Goal: Book appointment/travel/reservation

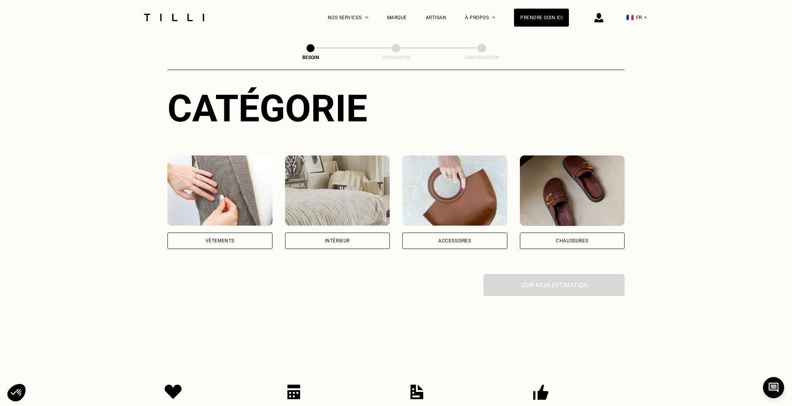
scroll to position [78, 0]
click at [222, 238] on div "Vêtements" at bounding box center [219, 240] width 29 height 5
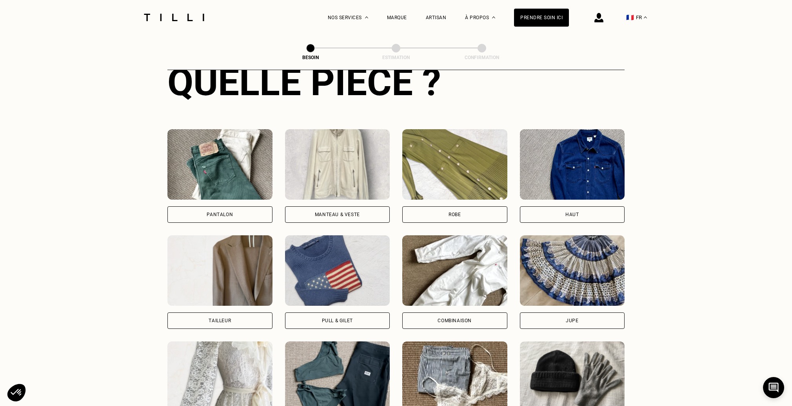
scroll to position [335, 0]
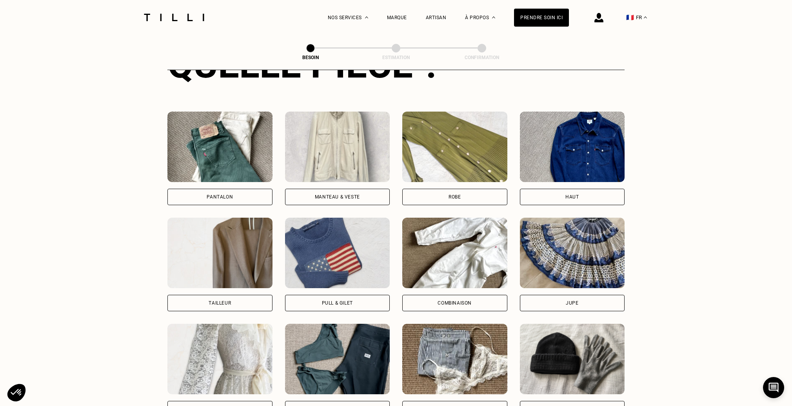
click at [230, 301] on div "Tailleur" at bounding box center [220, 303] width 22 height 5
select select "FR"
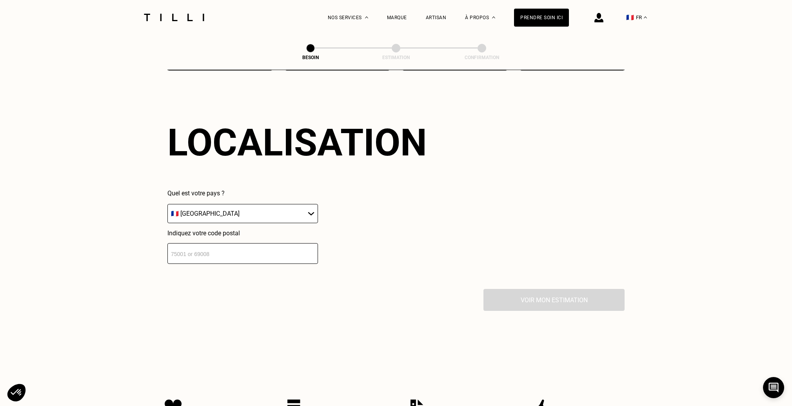
scroll to position [683, 0]
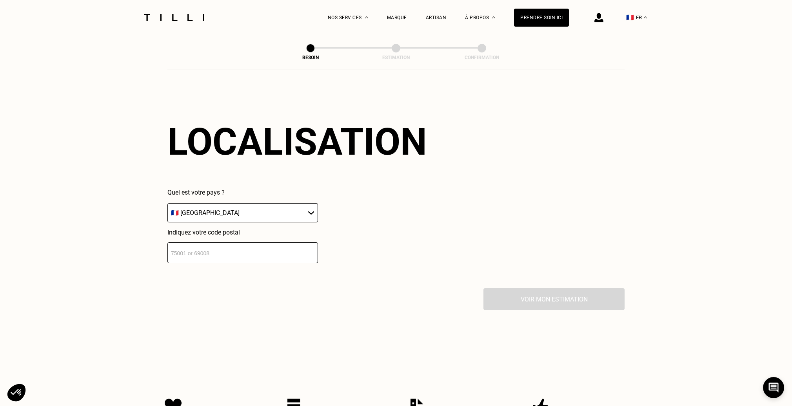
drag, startPoint x: 232, startPoint y: 257, endPoint x: 227, endPoint y: 256, distance: 5.6
click at [228, 256] on input "number" at bounding box center [242, 253] width 151 height 21
type input "75019"
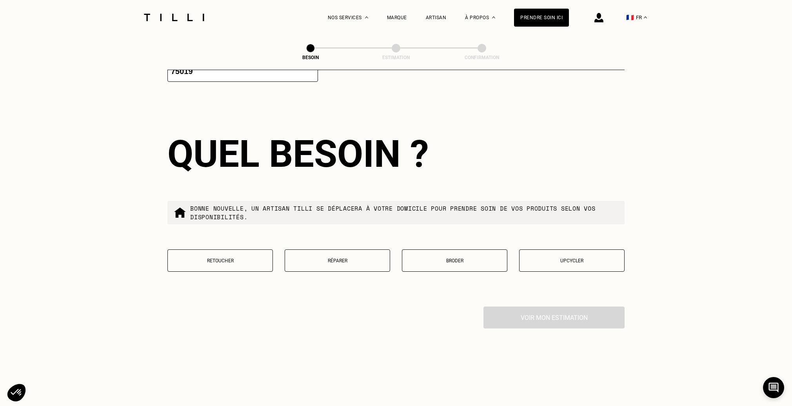
scroll to position [878, 0]
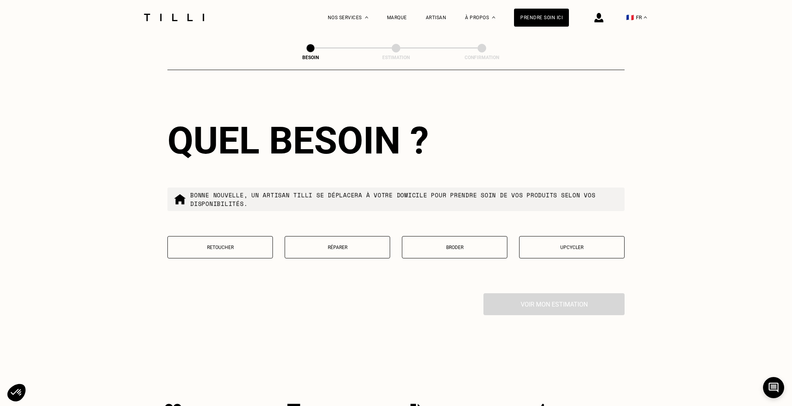
click at [203, 245] on p "Retoucher" at bounding box center [220, 247] width 97 height 5
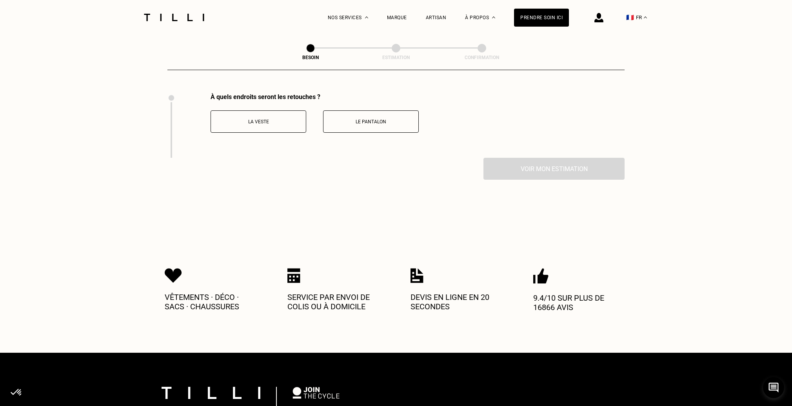
scroll to position [1079, 0]
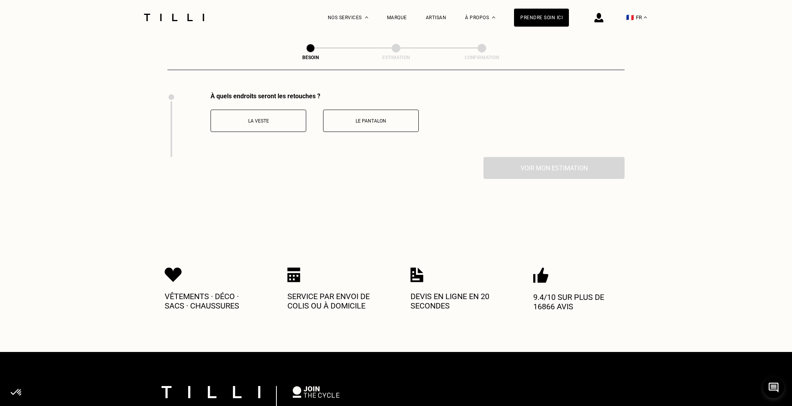
click at [241, 118] on p "La veste" at bounding box center [258, 120] width 87 height 5
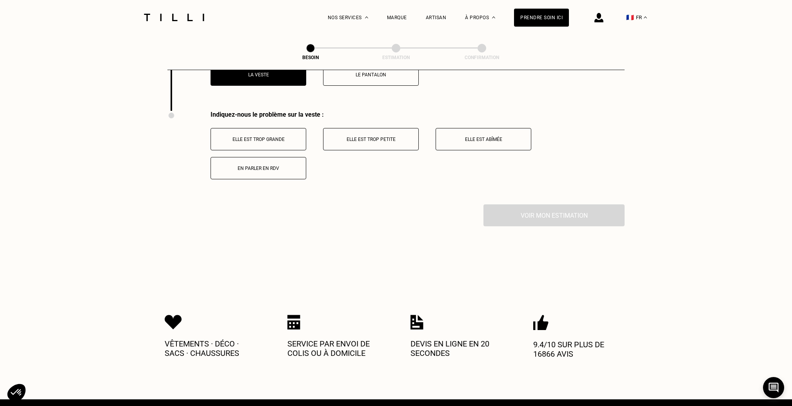
scroll to position [1143, 0]
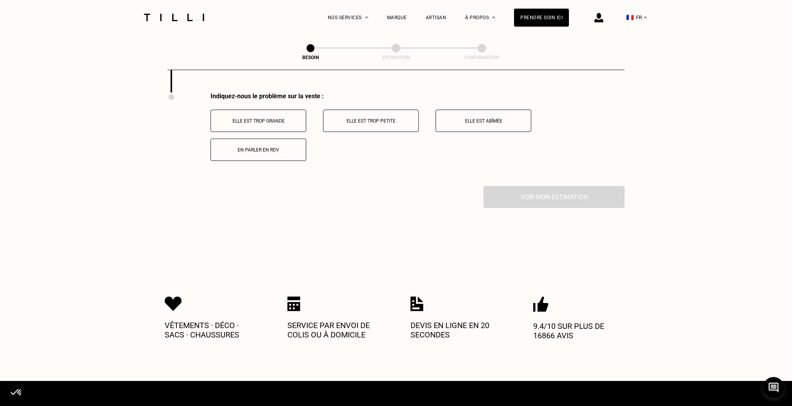
click at [267, 118] on p "Elle est trop grande" at bounding box center [258, 120] width 87 height 5
click at [259, 118] on p "Manches trop longues" at bounding box center [258, 120] width 87 height 5
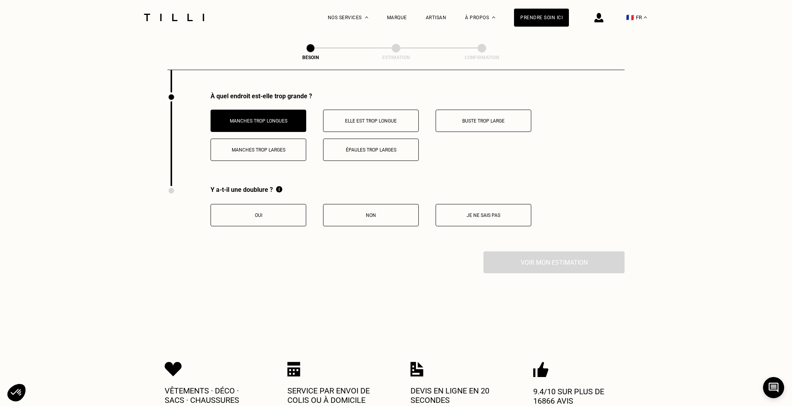
click at [262, 216] on button "Oui" at bounding box center [258, 215] width 96 height 22
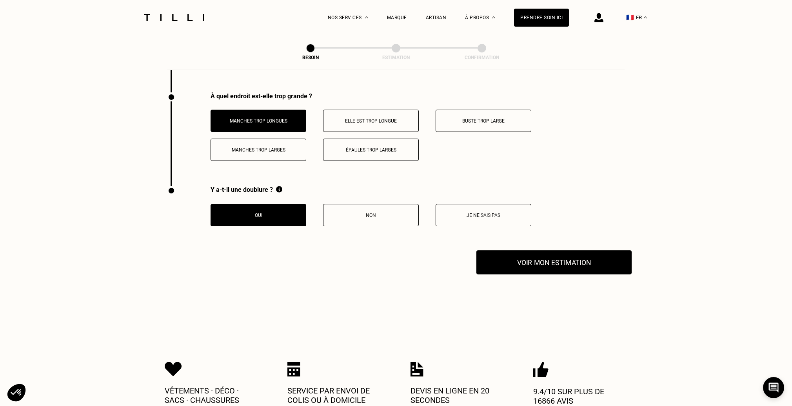
click at [511, 261] on button "Voir mon estimation" at bounding box center [553, 262] width 155 height 24
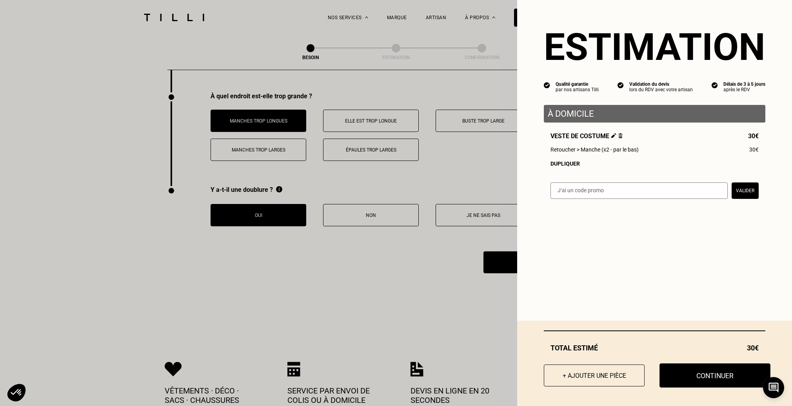
click at [713, 370] on button "Continuer" at bounding box center [714, 376] width 111 height 24
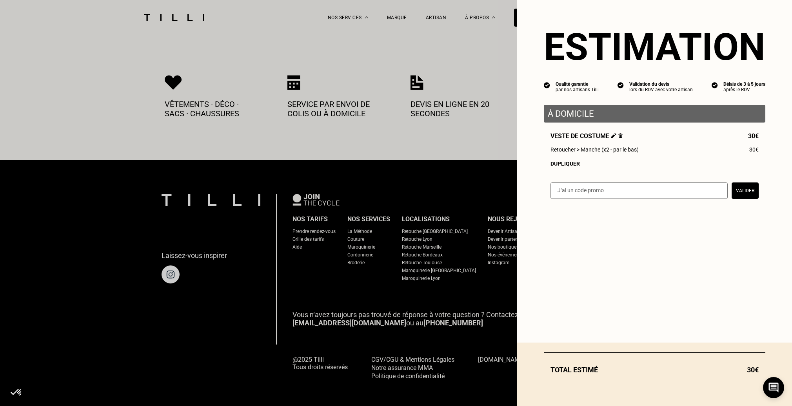
select select "FR"
